Goal: Task Accomplishment & Management: Manage account settings

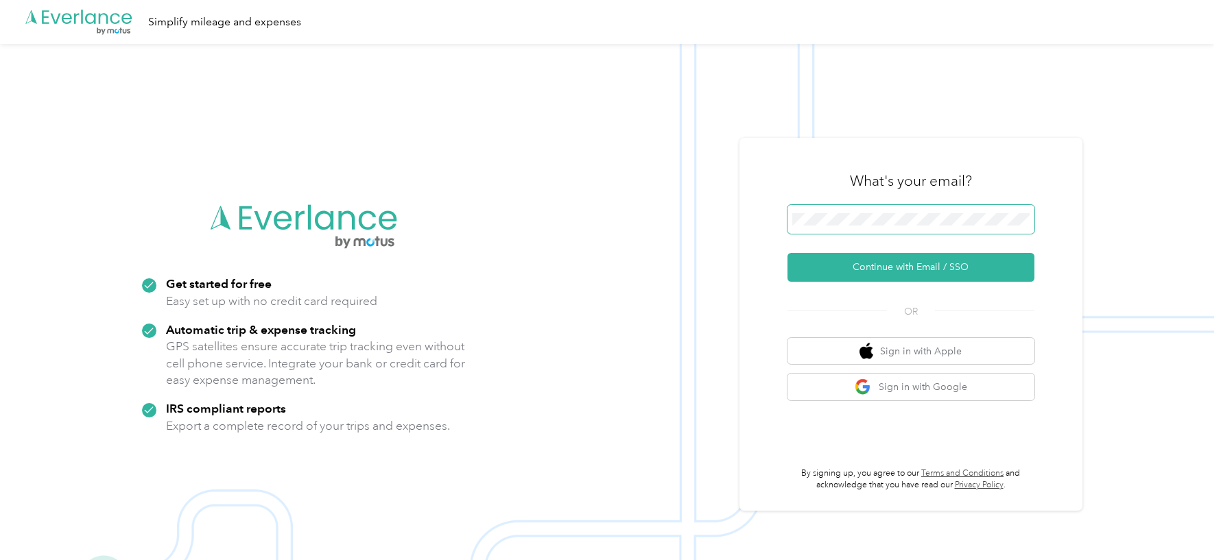
click at [787, 253] on button "Continue with Email / SSO" at bounding box center [910, 267] width 247 height 29
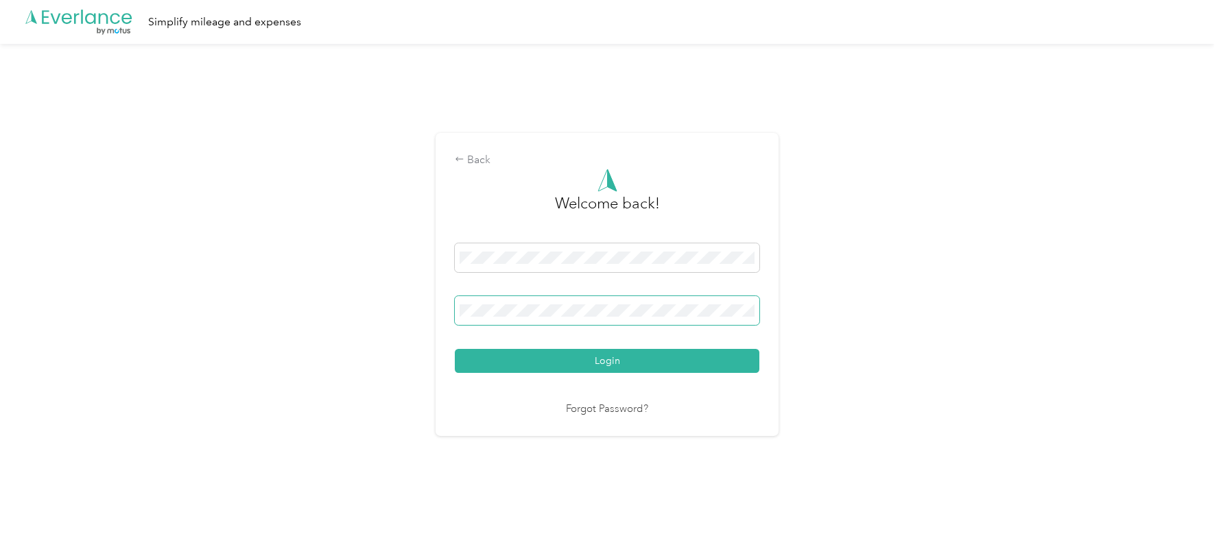
click at [455, 349] on button "Login" at bounding box center [607, 361] width 305 height 24
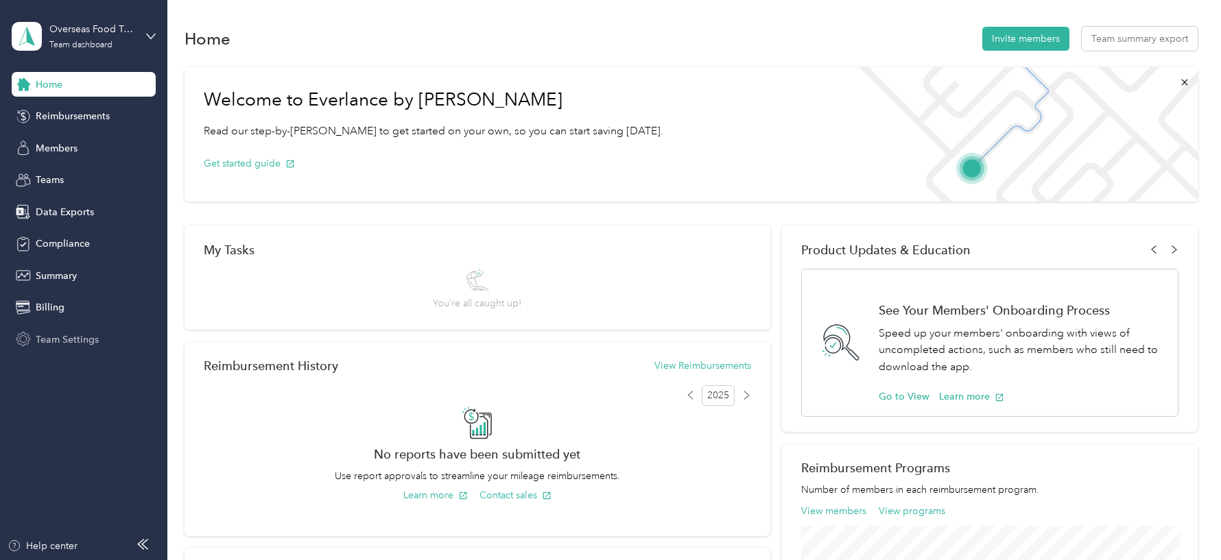
click at [84, 344] on span "Team Settings" at bounding box center [67, 340] width 63 height 14
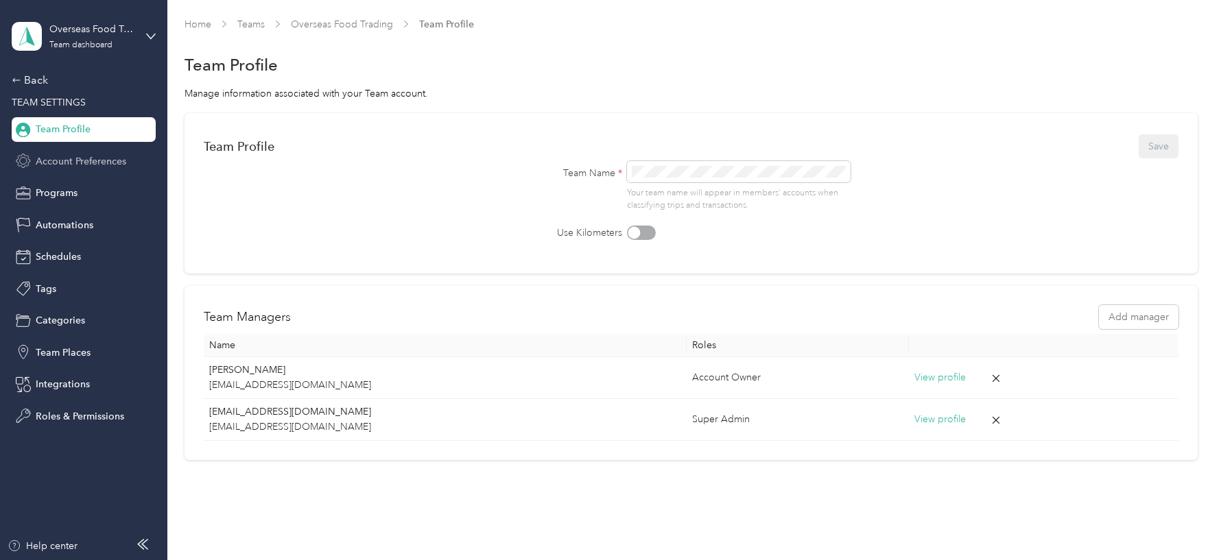
click at [82, 166] on span "Account Preferences" at bounding box center [81, 161] width 91 height 14
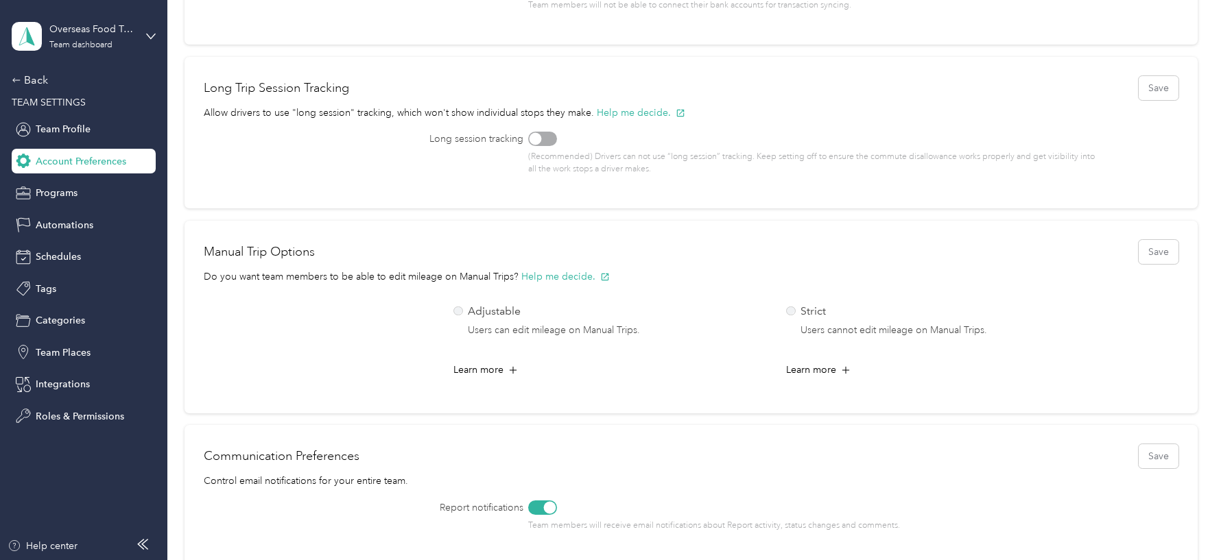
scroll to position [377, 0]
click at [542, 305] on p "Adjustable" at bounding box center [554, 308] width 172 height 17
click at [1158, 250] on button "Save" at bounding box center [1158, 249] width 40 height 24
click at [49, 77] on div "Back" at bounding box center [80, 80] width 137 height 16
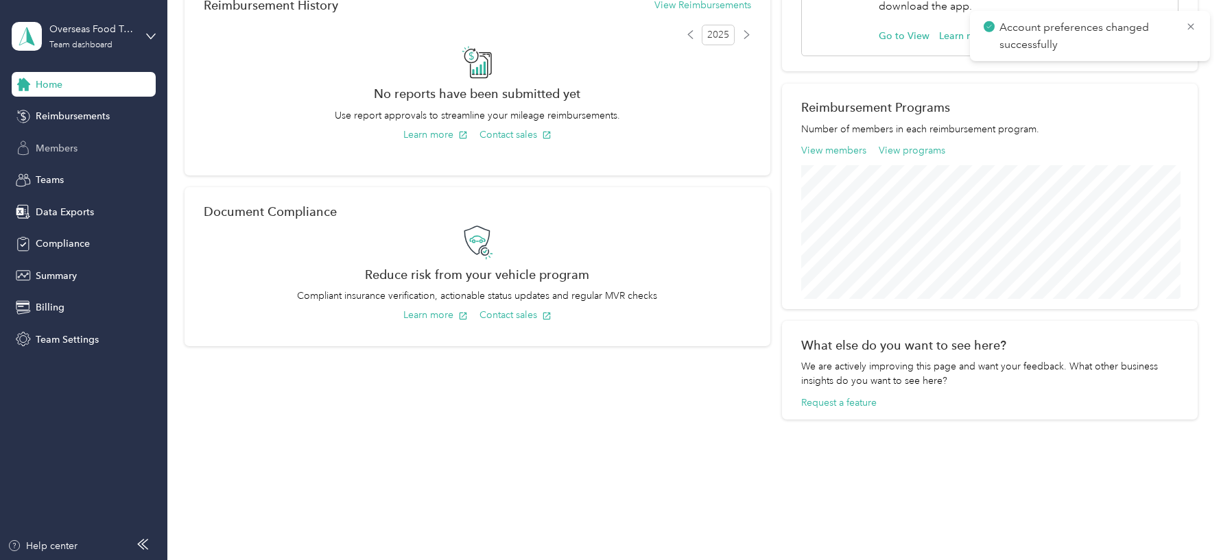
click at [58, 146] on span "Members" at bounding box center [57, 148] width 42 height 14
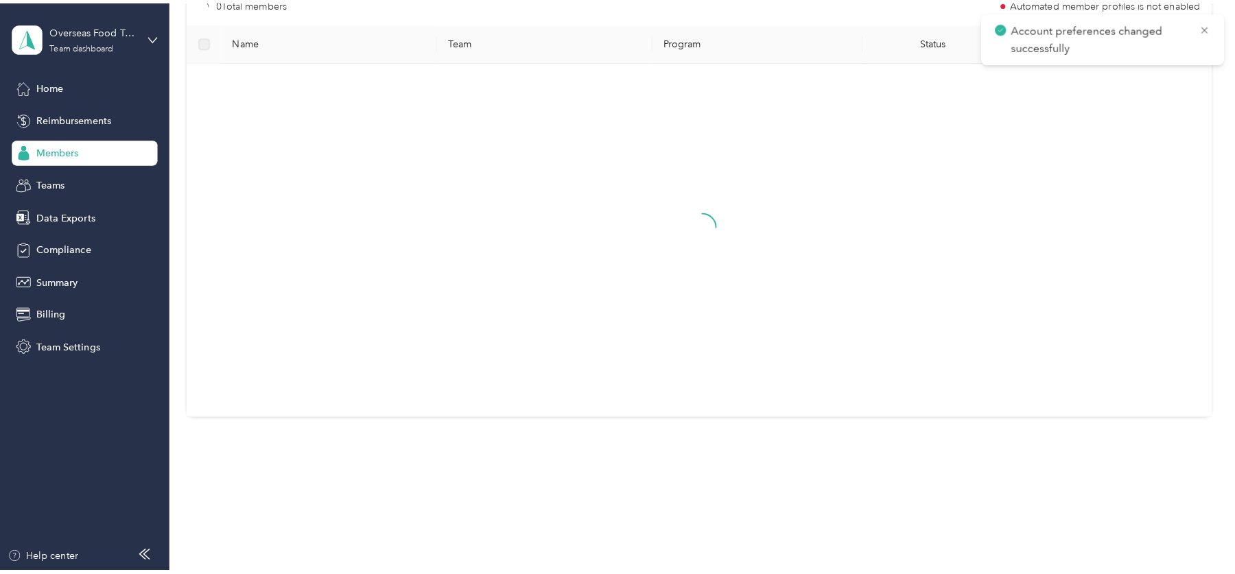
scroll to position [77, 0]
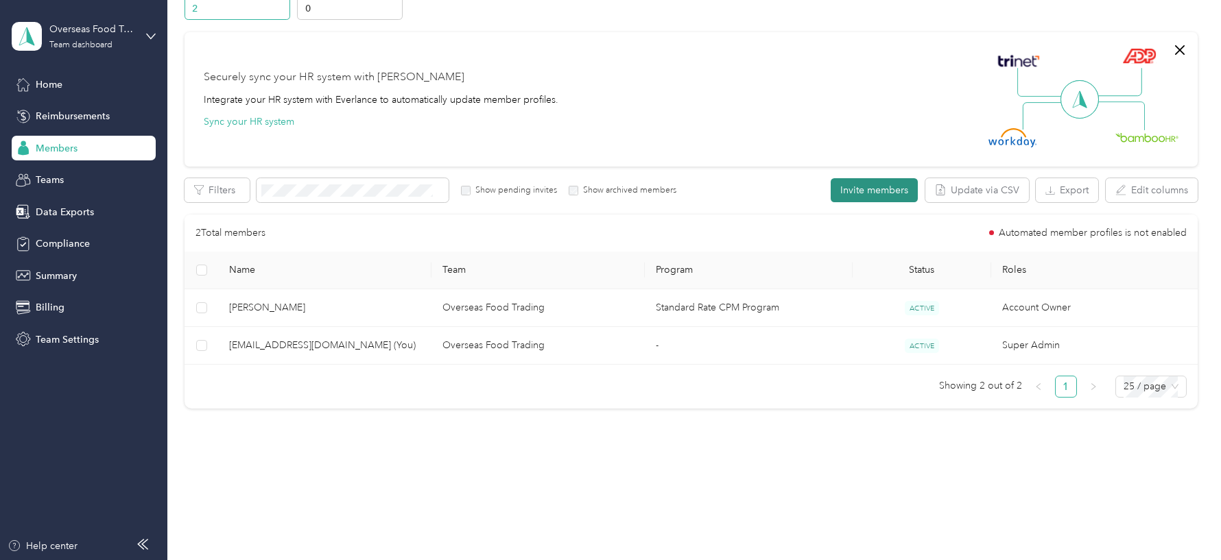
click at [892, 200] on button "Invite members" at bounding box center [874, 190] width 87 height 24
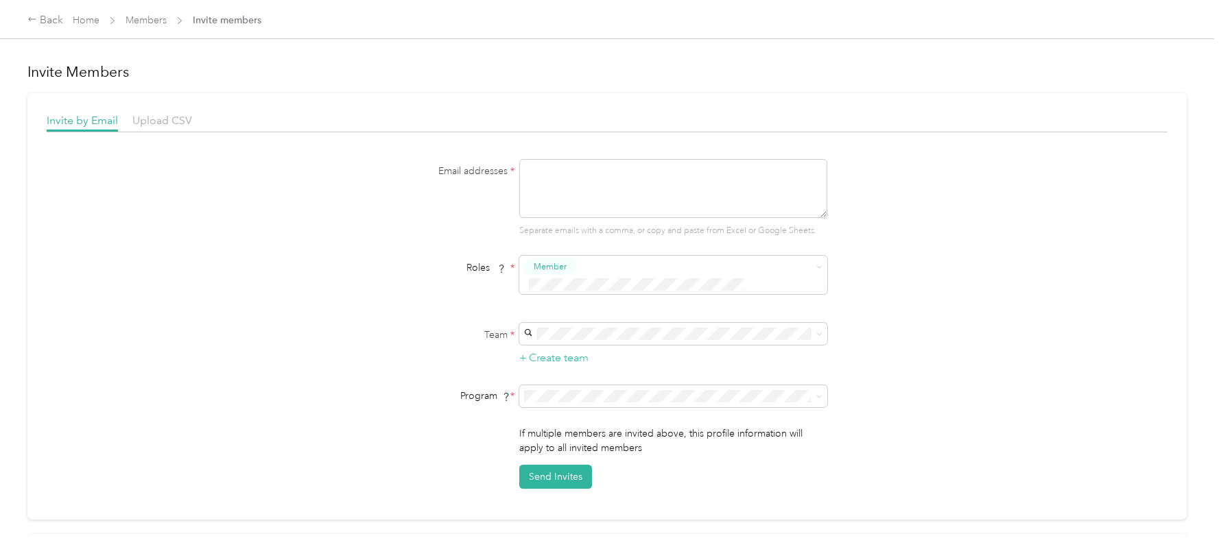
click at [167, 111] on div "Invite by Email Upload CSV Email addresses * Separate emails with a comma, or c…" at bounding box center [606, 306] width 1159 height 427
click at [170, 119] on span "Upload CSV" at bounding box center [162, 120] width 60 height 13
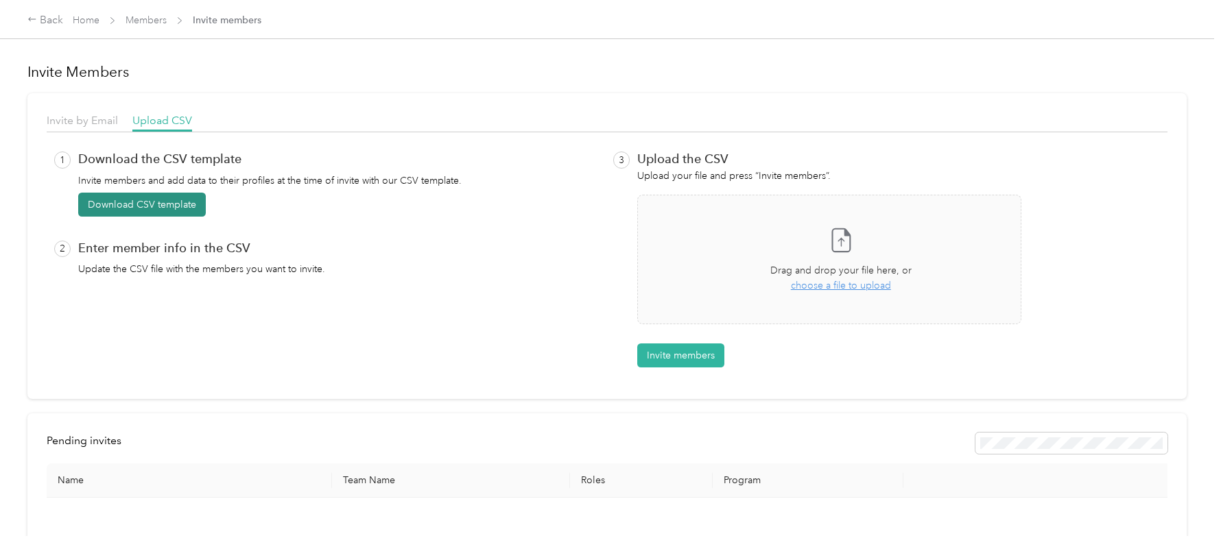
click at [167, 207] on button "Download CSV template" at bounding box center [142, 205] width 128 height 24
click at [165, 208] on button "Download CSV template" at bounding box center [149, 205] width 142 height 24
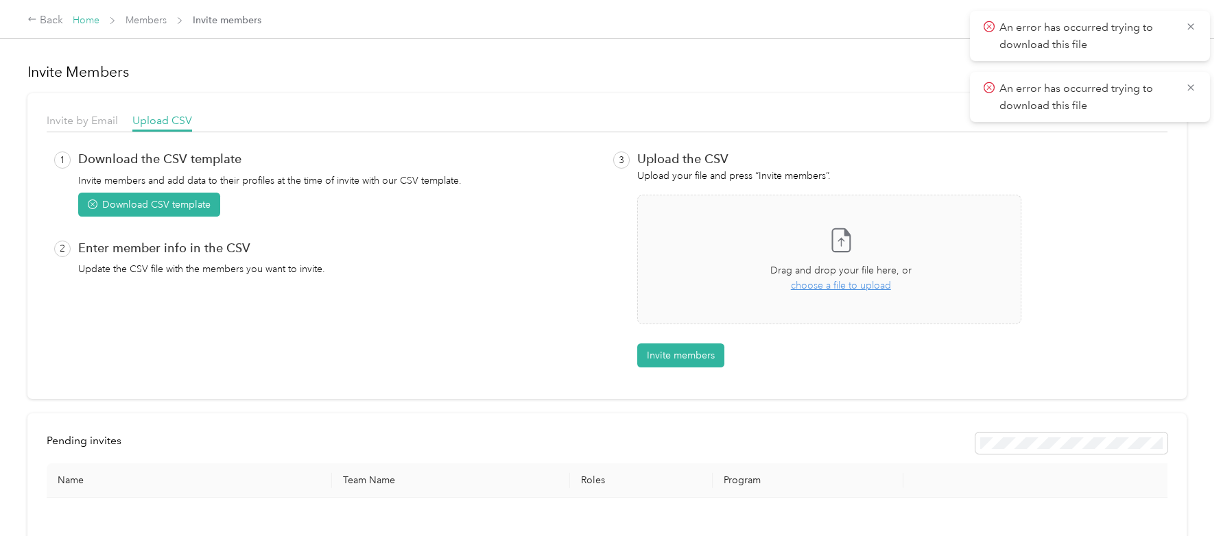
click at [80, 19] on link "Home" at bounding box center [86, 20] width 27 height 12
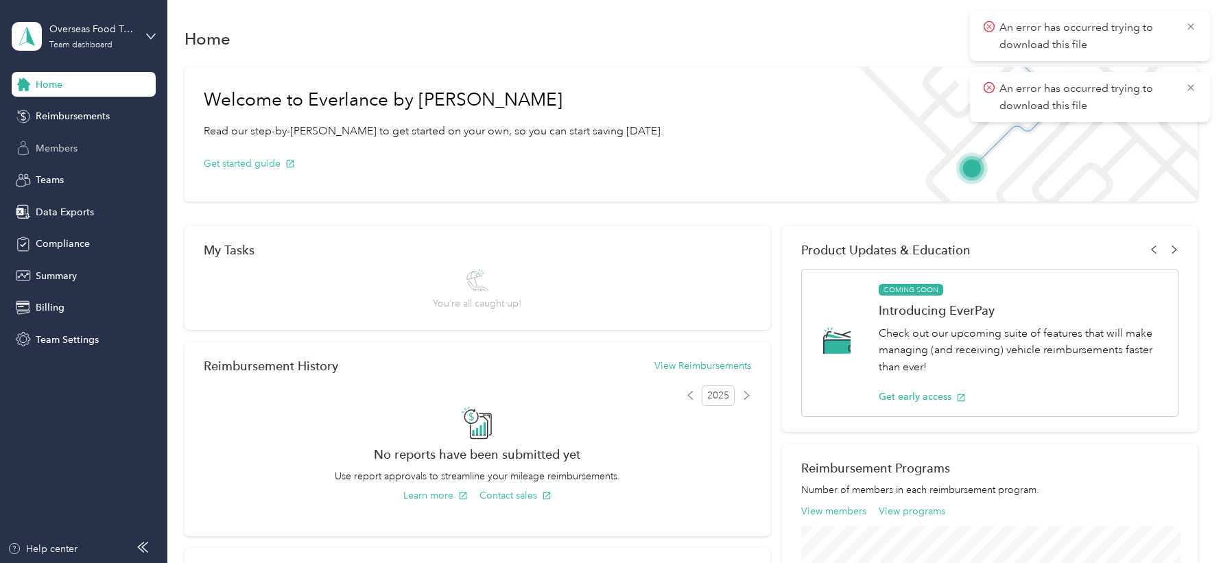
click at [75, 154] on span "Members" at bounding box center [57, 148] width 42 height 14
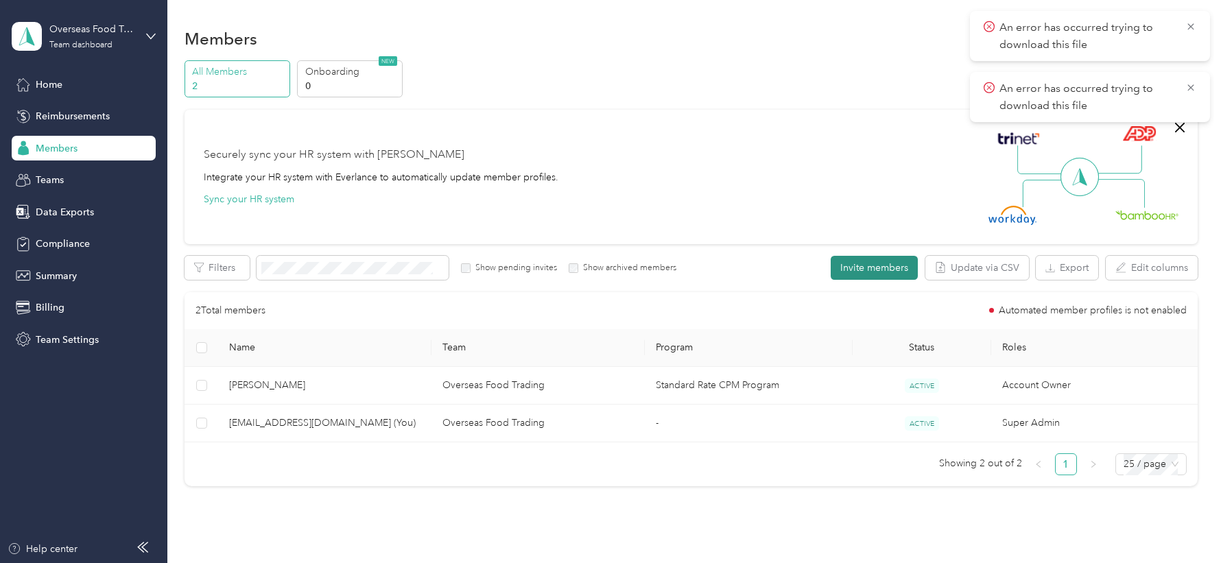
click at [883, 257] on button "Invite members" at bounding box center [874, 268] width 87 height 24
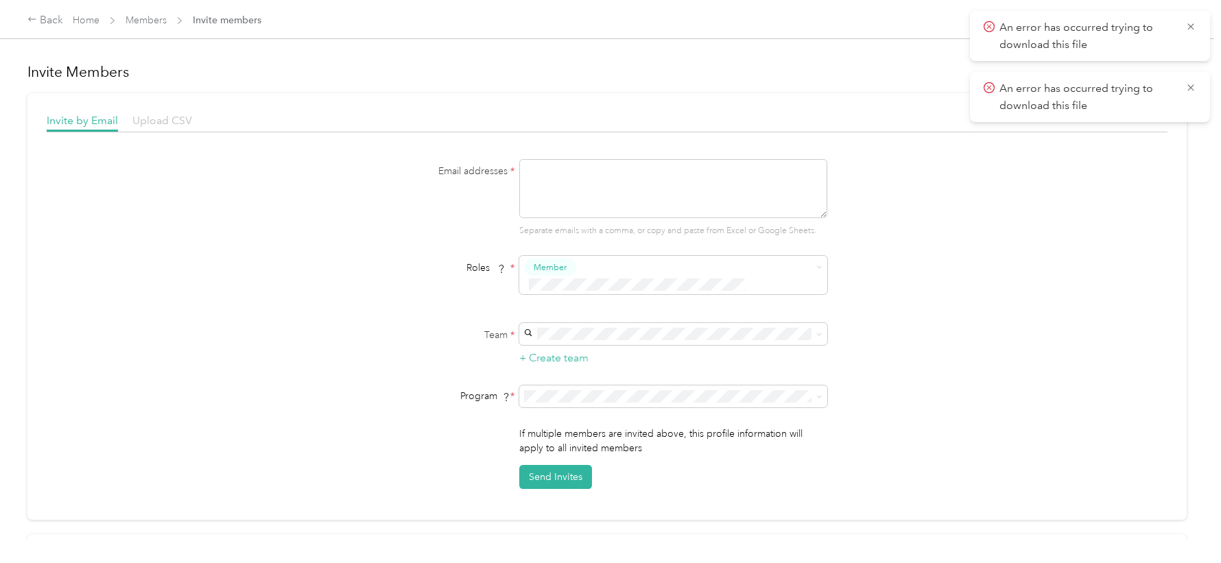
click at [178, 118] on span "Upload CSV" at bounding box center [162, 120] width 60 height 13
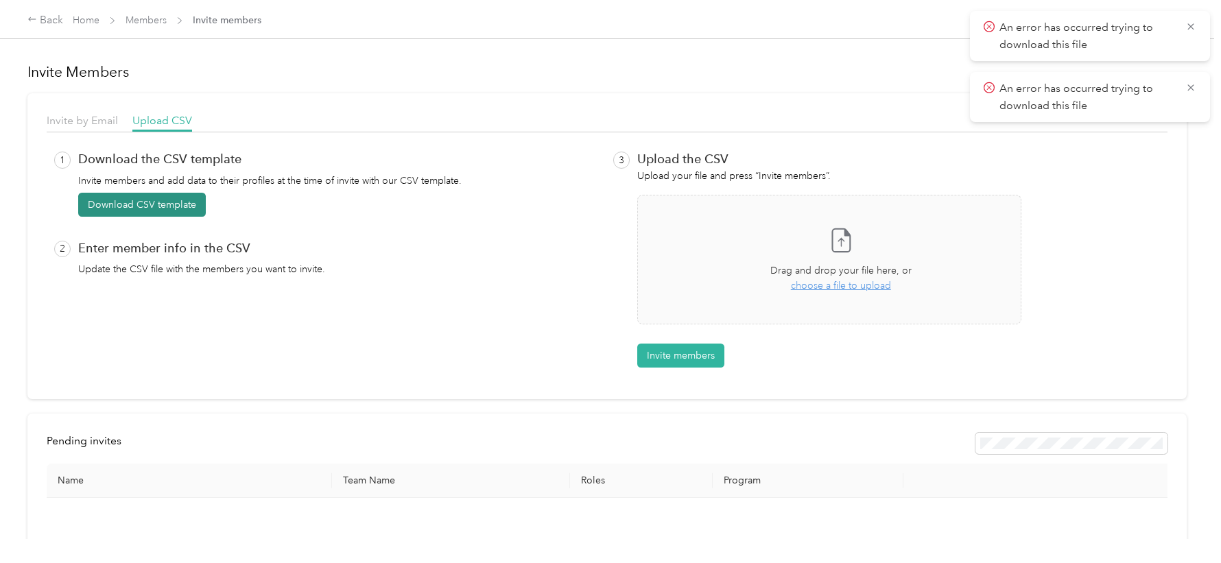
click at [160, 208] on button "Download CSV template" at bounding box center [142, 205] width 128 height 24
click at [1195, 85] on icon at bounding box center [1190, 88] width 11 height 12
click at [1195, 86] on icon at bounding box center [1190, 88] width 11 height 12
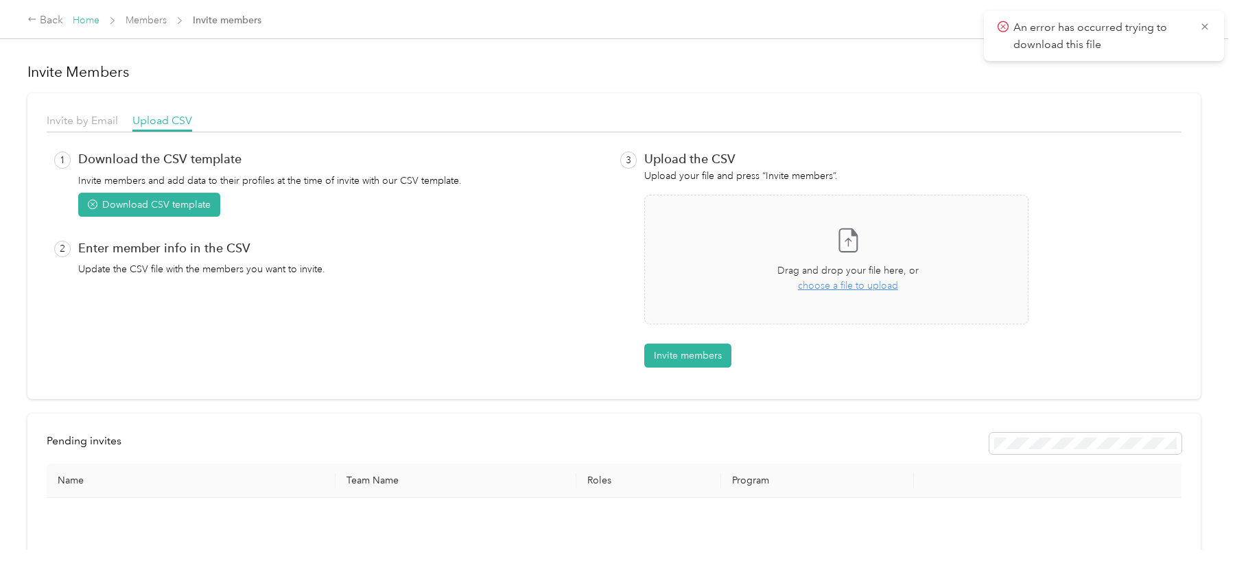
click at [86, 14] on link "Home" at bounding box center [86, 20] width 27 height 12
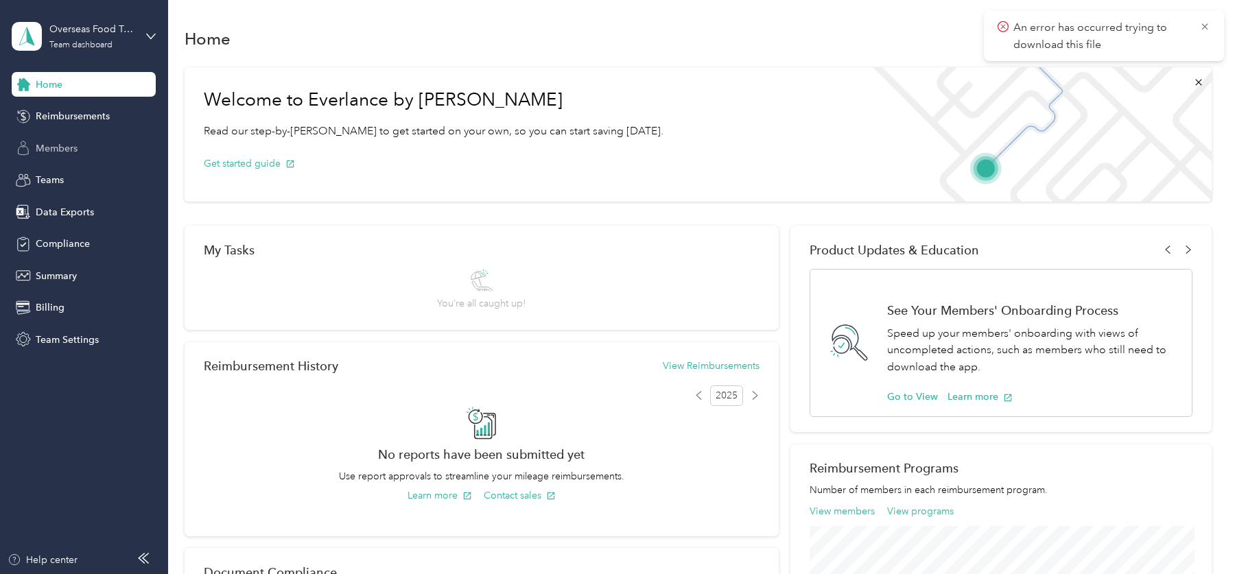
click at [106, 136] on div "Members" at bounding box center [84, 148] width 144 height 25
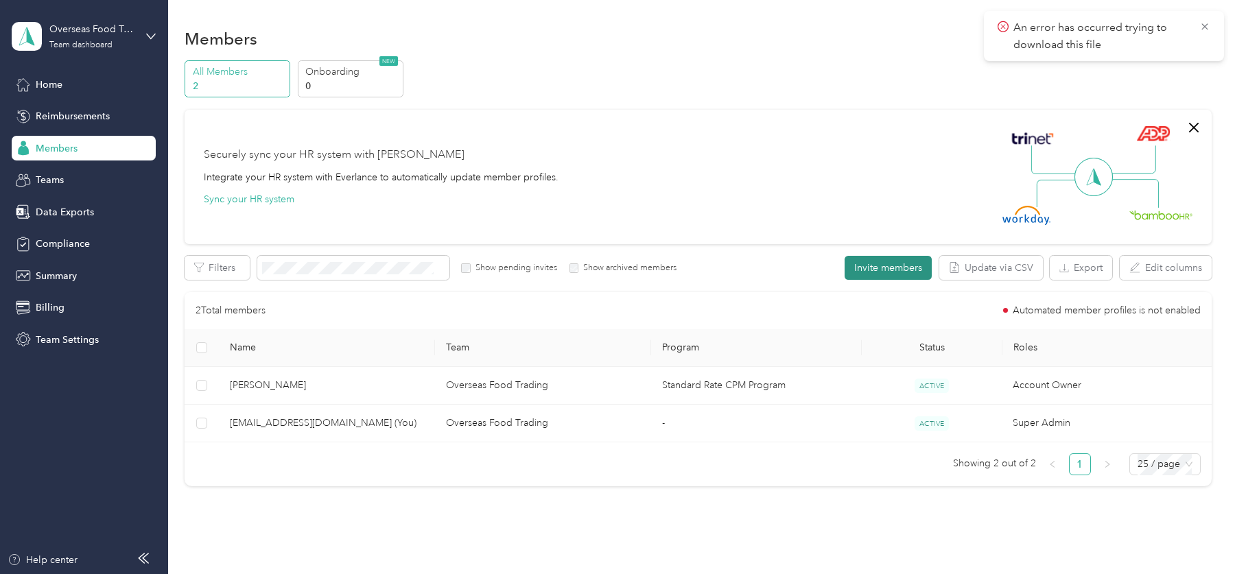
click at [880, 261] on button "Invite members" at bounding box center [887, 268] width 87 height 24
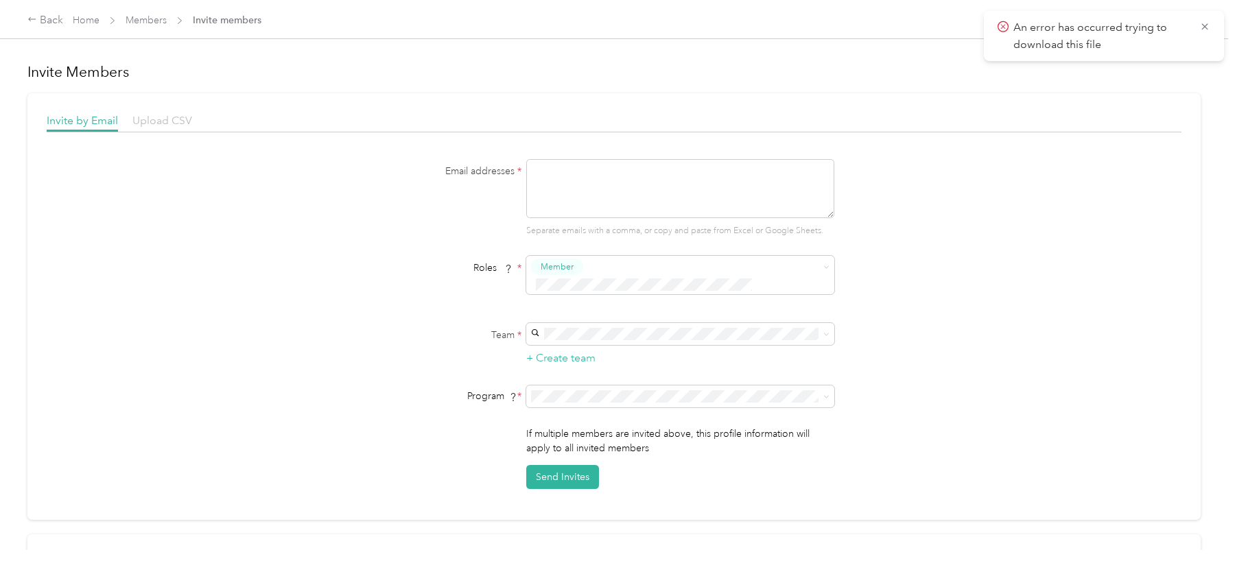
click at [159, 122] on span "Upload CSV" at bounding box center [162, 120] width 60 height 13
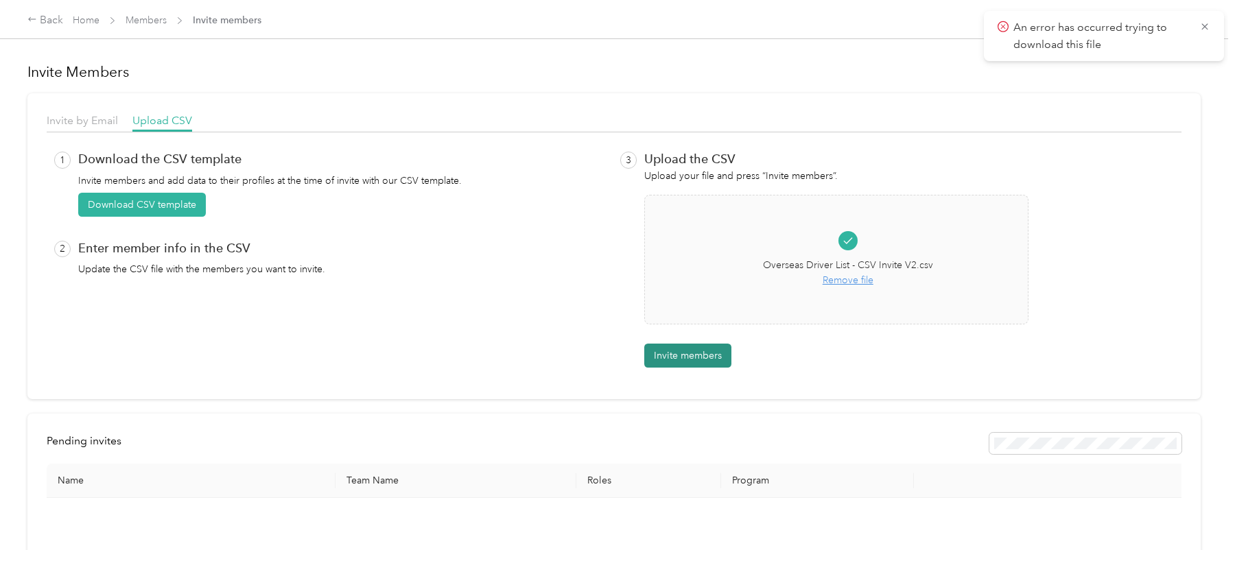
click at [695, 350] on button "Invite members" at bounding box center [687, 356] width 87 height 24
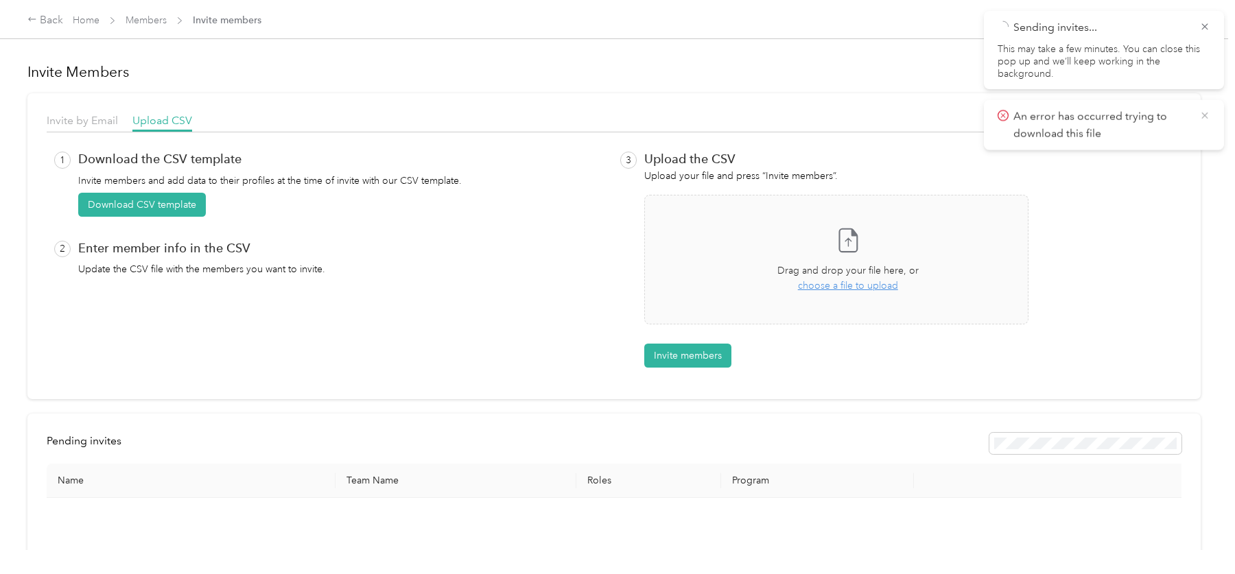
click at [1200, 114] on icon at bounding box center [1204, 115] width 11 height 12
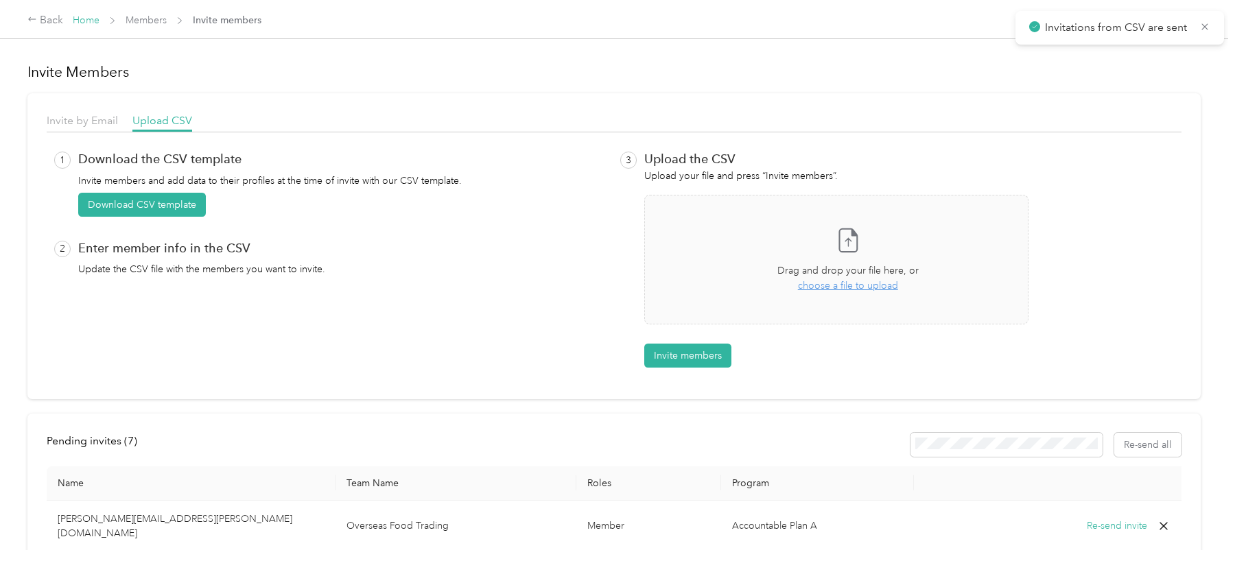
click at [88, 23] on link "Home" at bounding box center [86, 20] width 27 height 12
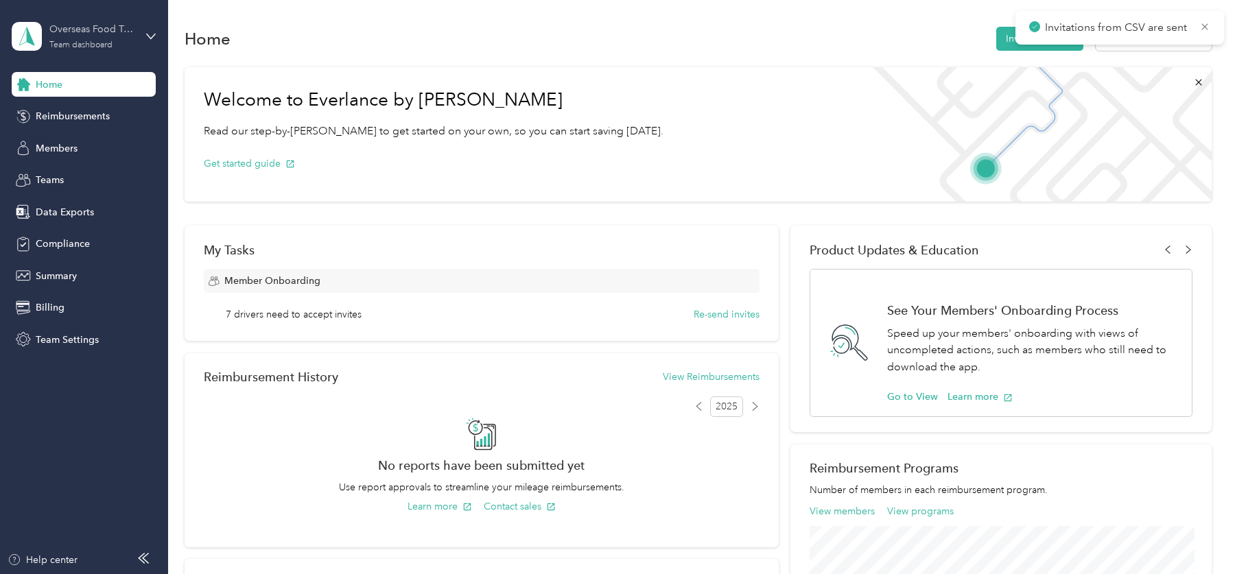
click at [93, 40] on div "Overseas Food Trading Team dashboard" at bounding box center [92, 35] width 86 height 27
click at [106, 171] on div "Log out" at bounding box center [156, 175] width 270 height 24
